Goal: Task Accomplishment & Management: Complete application form

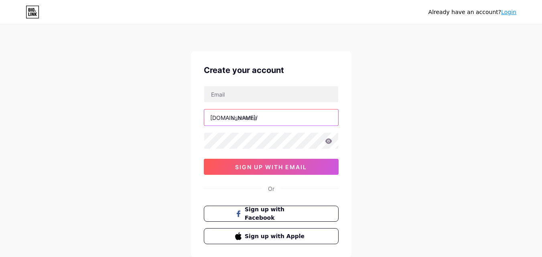
click at [251, 119] on input "text" at bounding box center [271, 118] width 134 height 16
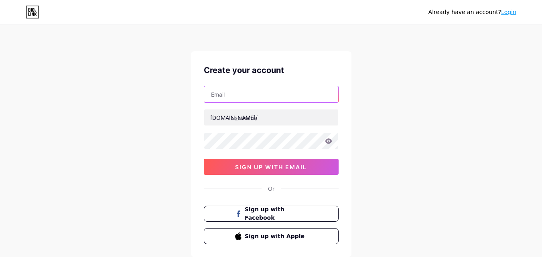
click at [244, 88] on input "text" at bounding box center [271, 94] width 134 height 16
drag, startPoint x: 39, startPoint y: 92, endPoint x: 0, endPoint y: 87, distance: 39.6
click at [0, 90] on div "Already have an account? Login Create your account z [DOMAIN_NAME]/ sign up wit…" at bounding box center [271, 153] width 542 height 307
paste input "[EMAIL_ADDRESS][DOMAIN_NAME]"
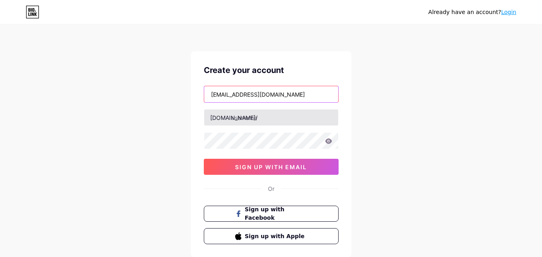
type input "[EMAIL_ADDRESS][DOMAIN_NAME]"
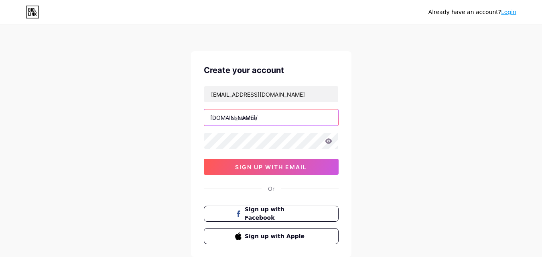
click at [262, 112] on input "text" at bounding box center [271, 118] width 134 height 16
paste input "invitemysponsors"
type input "invitemysponsors"
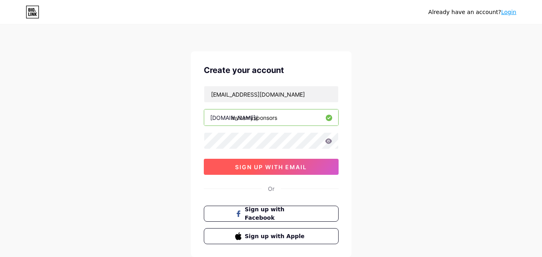
click at [251, 171] on button "sign up with email" at bounding box center [271, 167] width 135 height 16
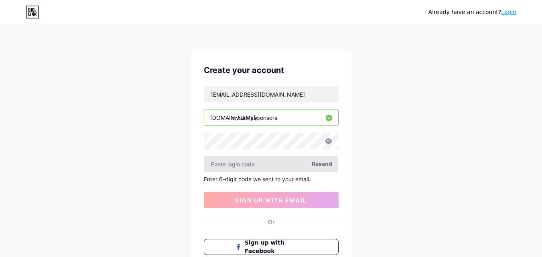
click at [251, 166] on input "text" at bounding box center [271, 164] width 134 height 16
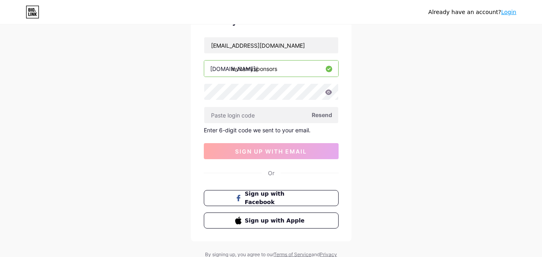
scroll to position [3, 0]
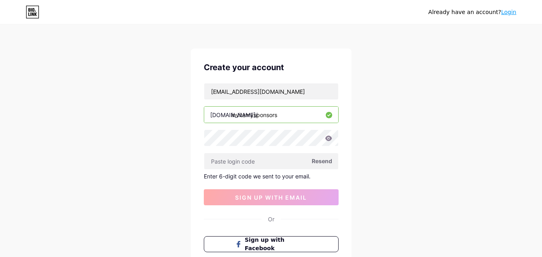
click at [422, 177] on div "Already have an account? Login Create your account [EMAIL_ADDRESS][DOMAIN_NAME]…" at bounding box center [271, 167] width 542 height 340
